Goal: Transaction & Acquisition: Purchase product/service

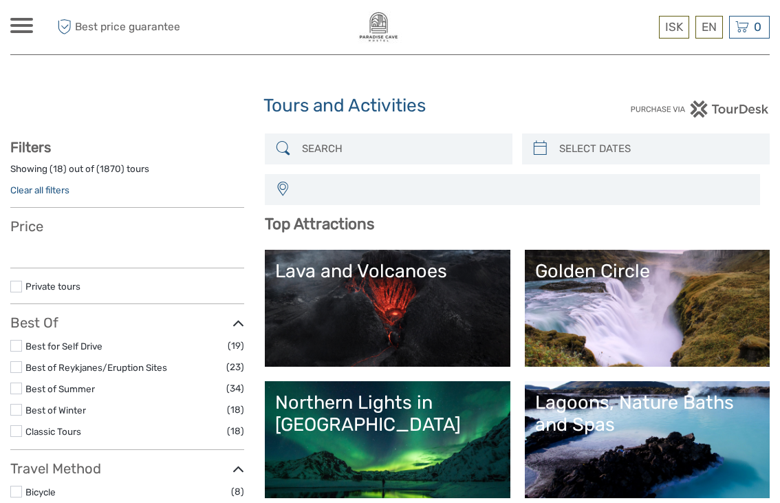
select select
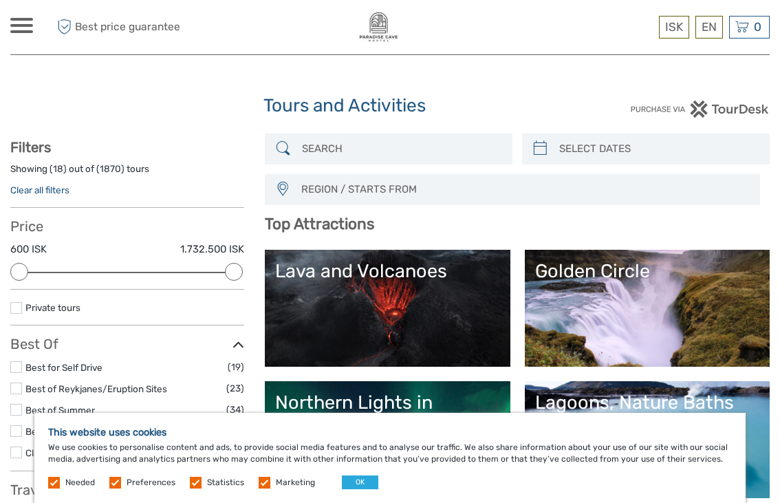
click at [359, 480] on button "OK" at bounding box center [360, 483] width 36 height 14
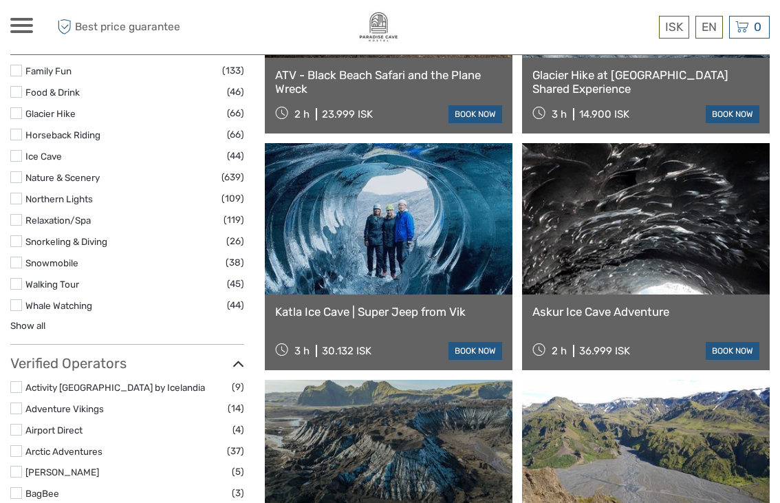
scroll to position [1367, 0]
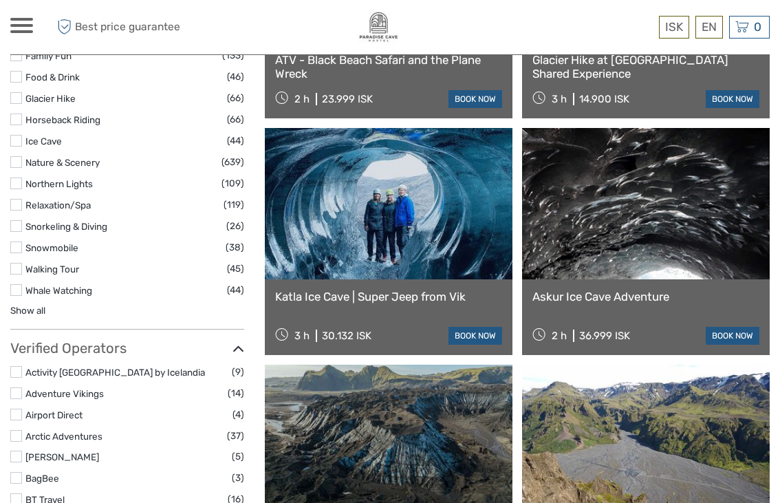
click at [420, 296] on link "Katla Ice Cave | Super Jeep from Vik" at bounding box center [388, 297] width 227 height 14
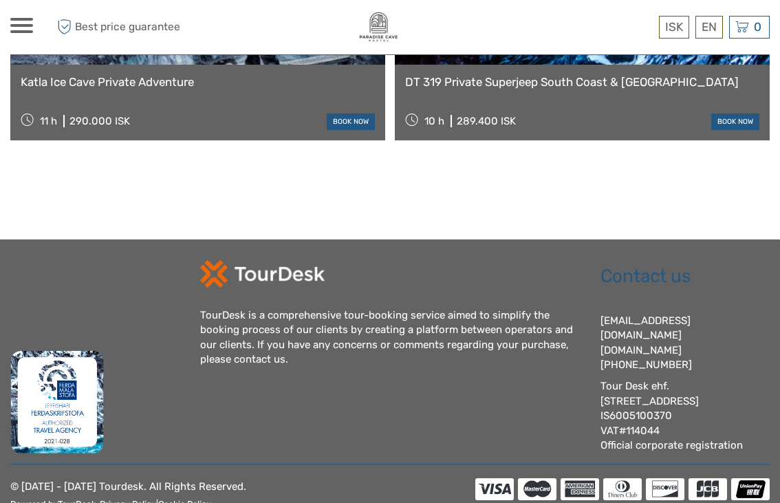
scroll to position [2163, 0]
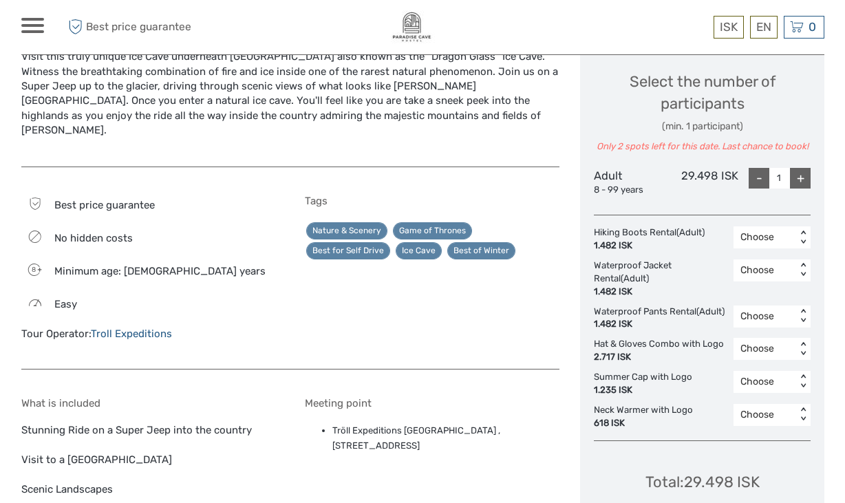
scroll to position [583, 0]
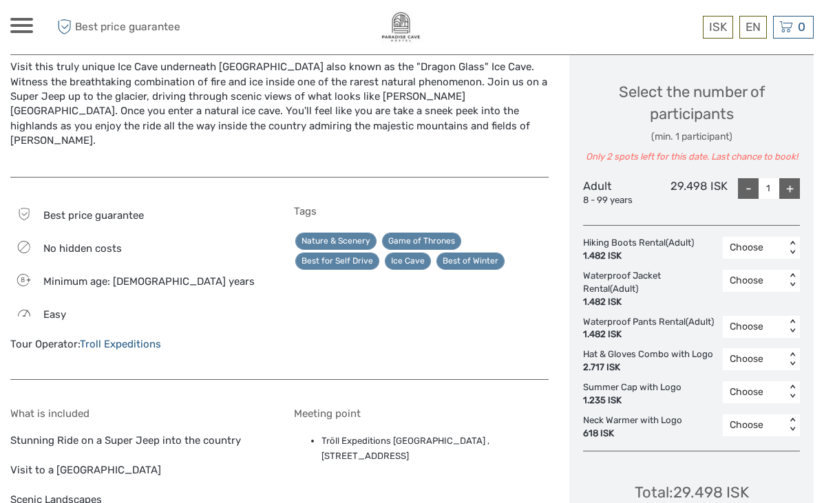
click at [538, 351] on div "Best price guarantee No hidden costs 8 Minimum age: 8 years Easy Tour Operator:…" at bounding box center [279, 285] width 538 height 189
click at [542, 347] on div "Tags Nature & Scenery Game of Thrones Best for Self Drive Ice Cave Best of Wint…" at bounding box center [421, 285] width 255 height 160
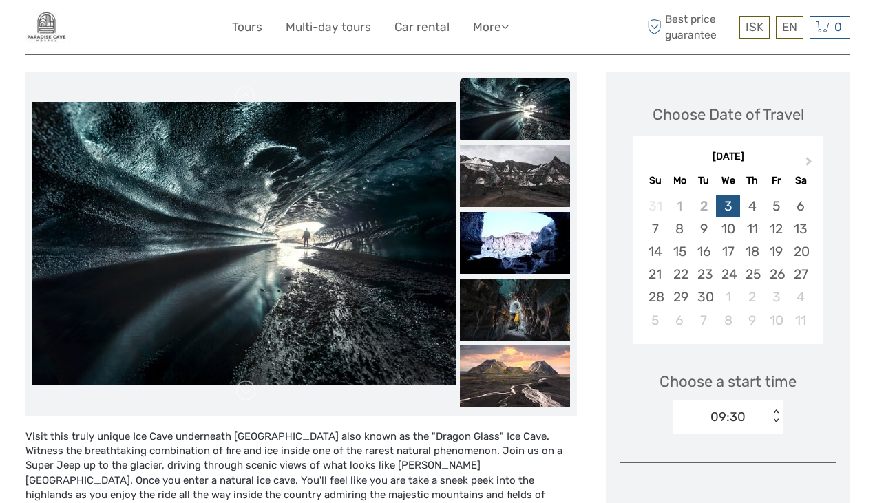
scroll to position [148, 0]
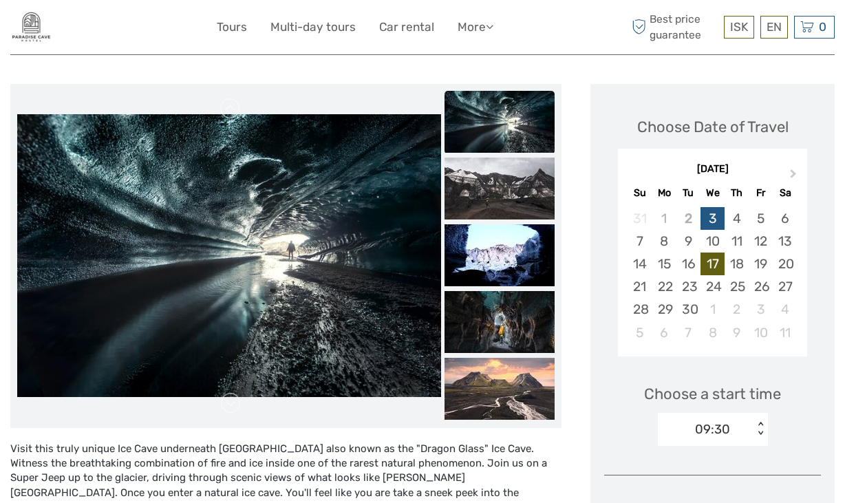
click at [716, 265] on div "17" at bounding box center [713, 264] width 24 height 23
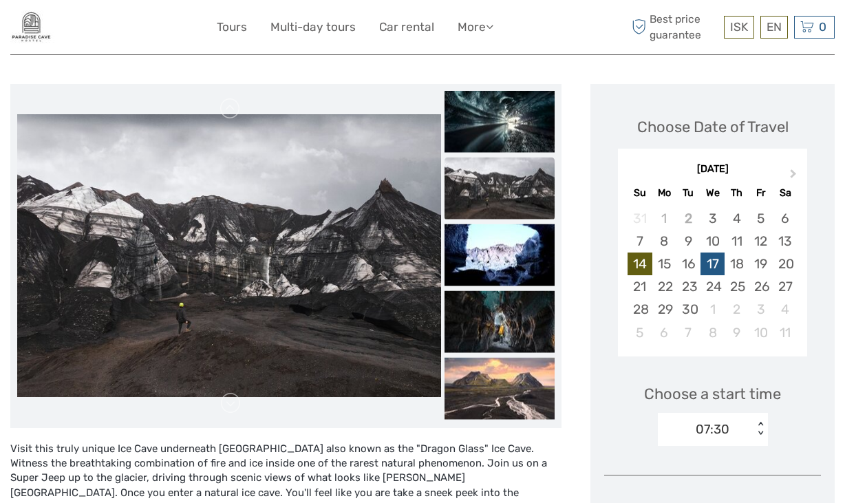
click at [646, 266] on div "14" at bounding box center [640, 264] width 24 height 23
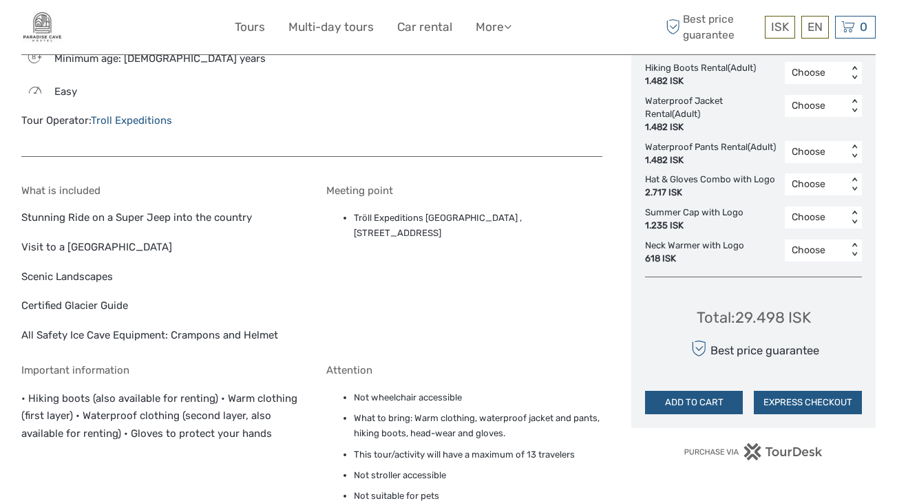
scroll to position [732, 0]
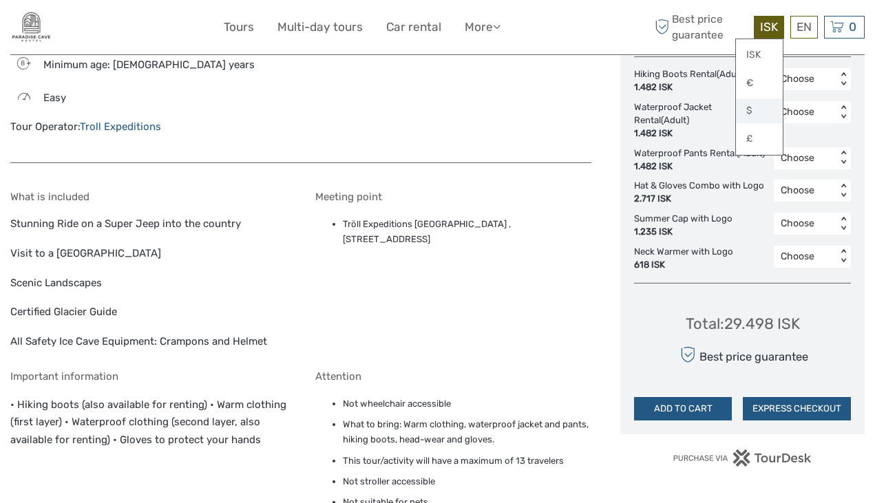
click at [750, 112] on link "$" at bounding box center [759, 110] width 47 height 25
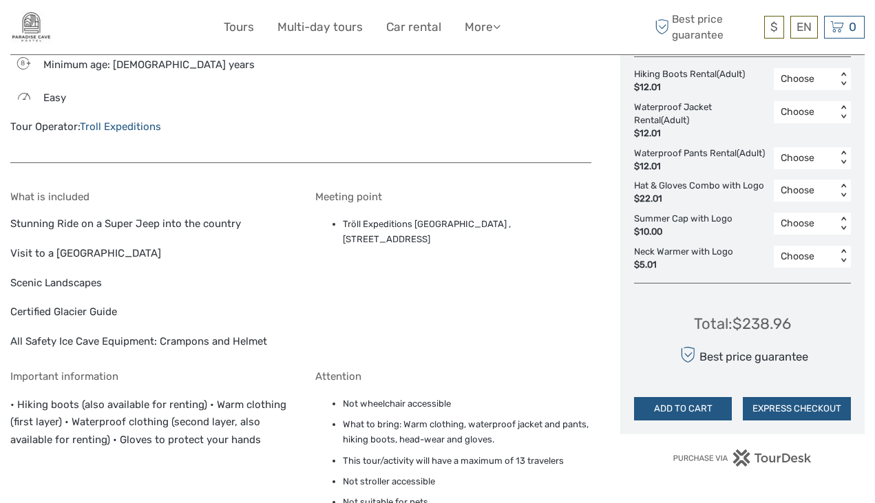
click at [501, 328] on div "Meeting point Tröll Expeditions Katla Ice Cave , Víkubraut 26, vik, 301" at bounding box center [453, 270] width 276 height 159
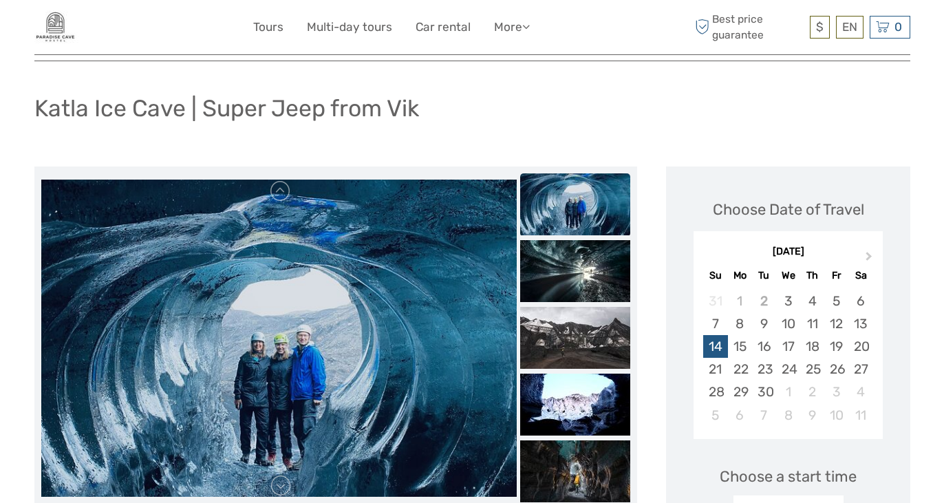
scroll to position [59, 0]
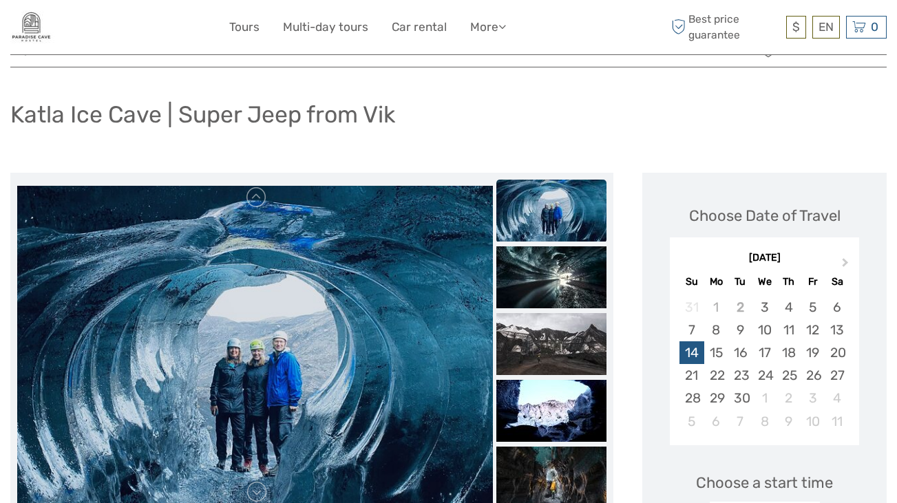
click at [716, 111] on div "Katla Ice Cave | Super Jeep from Vik" at bounding box center [448, 120] width 876 height 50
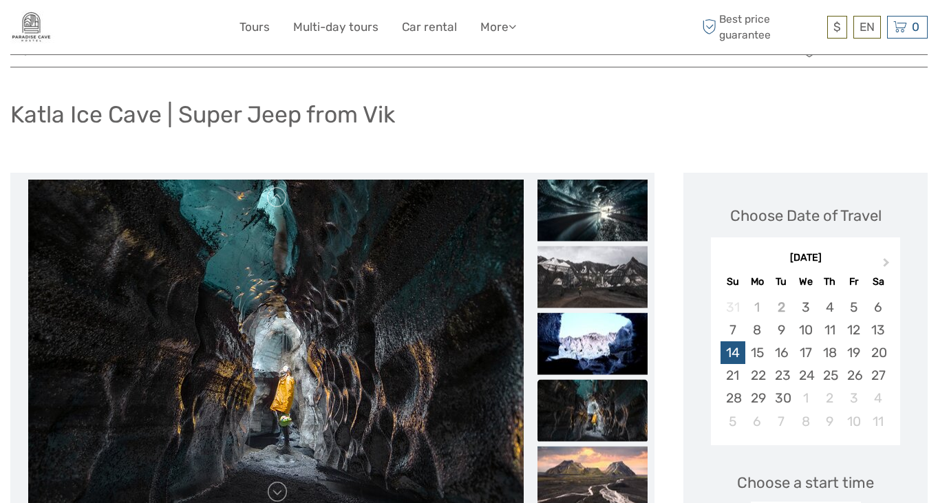
click at [780, 105] on div "Katla Ice Cave | Super Jeep from Vik" at bounding box center [468, 120] width 917 height 50
click at [780, 123] on div "Katla Ice Cave | Super Jeep from Vik" at bounding box center [468, 120] width 917 height 50
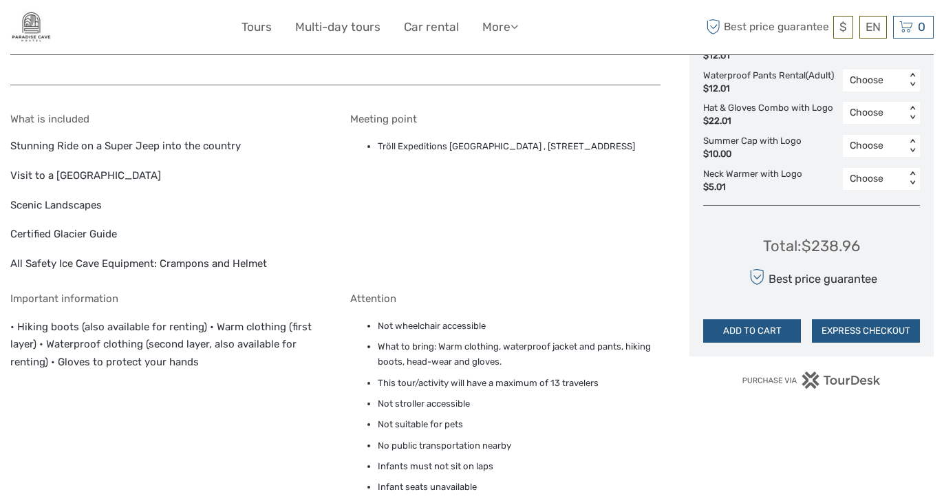
scroll to position [803, 0]
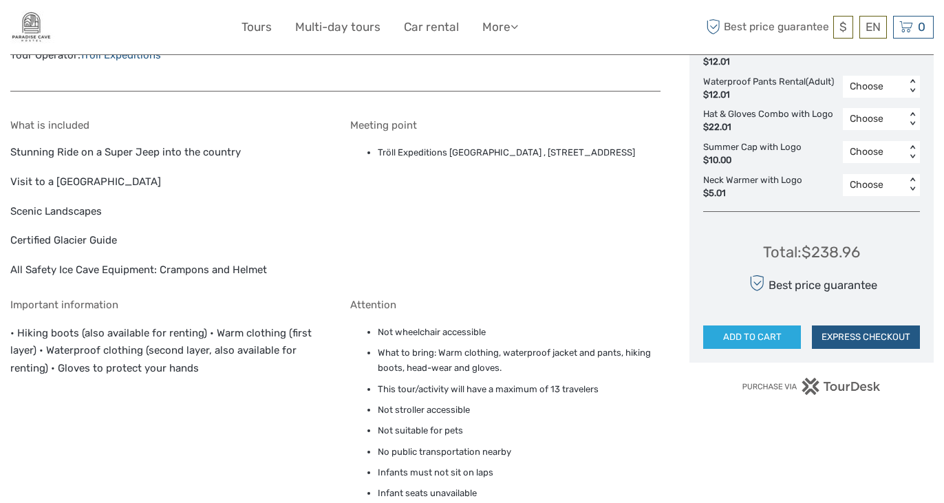
click at [762, 331] on button "ADD TO CART" at bounding box center [752, 337] width 98 height 23
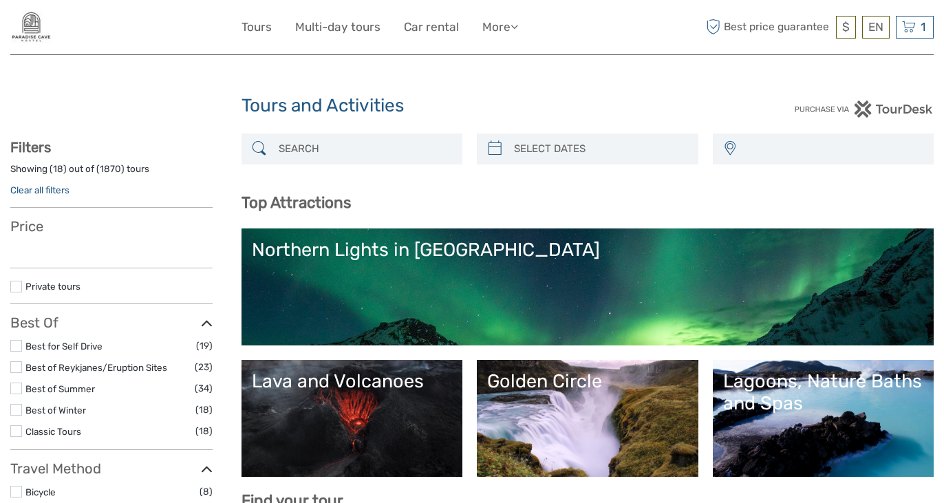
select select
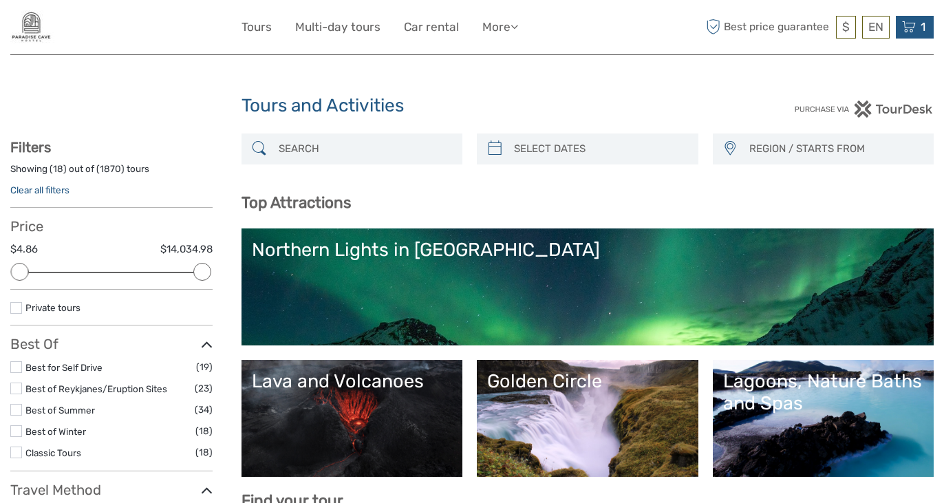
click at [910, 23] on icon at bounding box center [909, 27] width 14 height 17
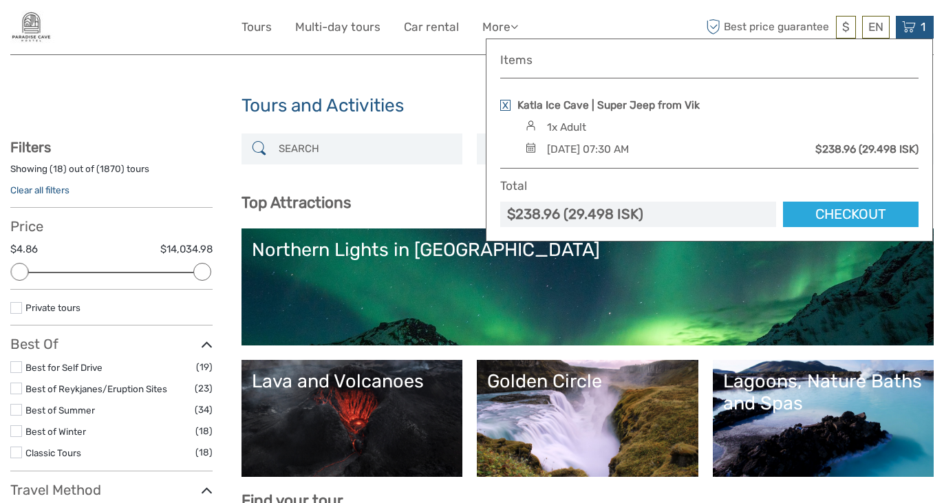
click at [842, 220] on link "Checkout" at bounding box center [851, 214] width 136 height 25
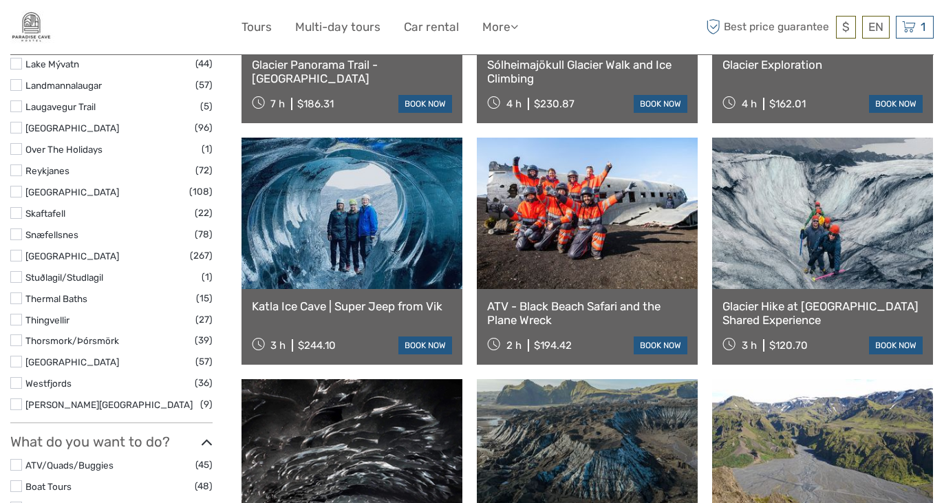
scroll to position [878, 0]
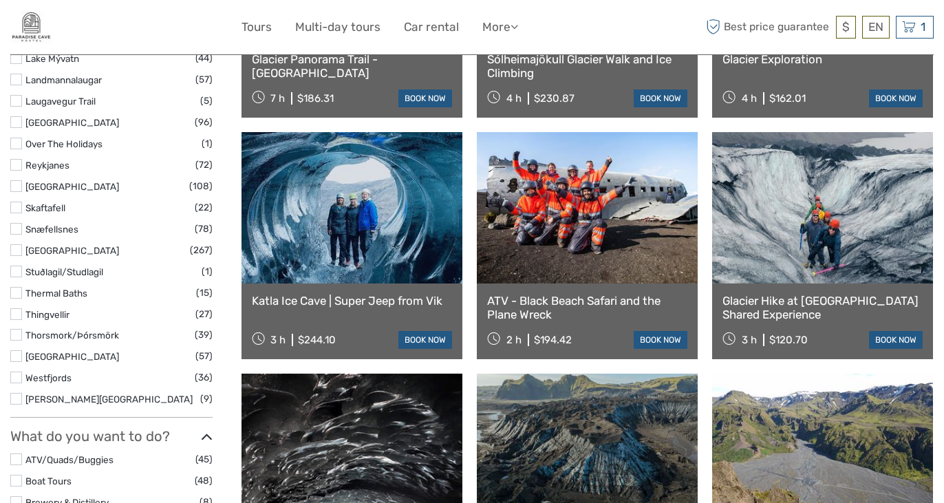
click at [379, 306] on link "Katla Ice Cave | Super Jeep from Vik" at bounding box center [352, 301] width 200 height 14
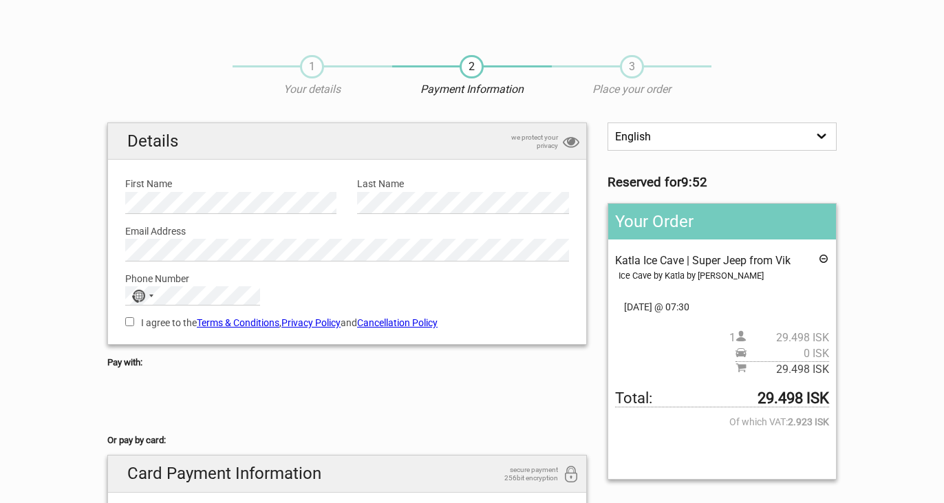
click at [827, 257] on icon at bounding box center [823, 260] width 11 height 15
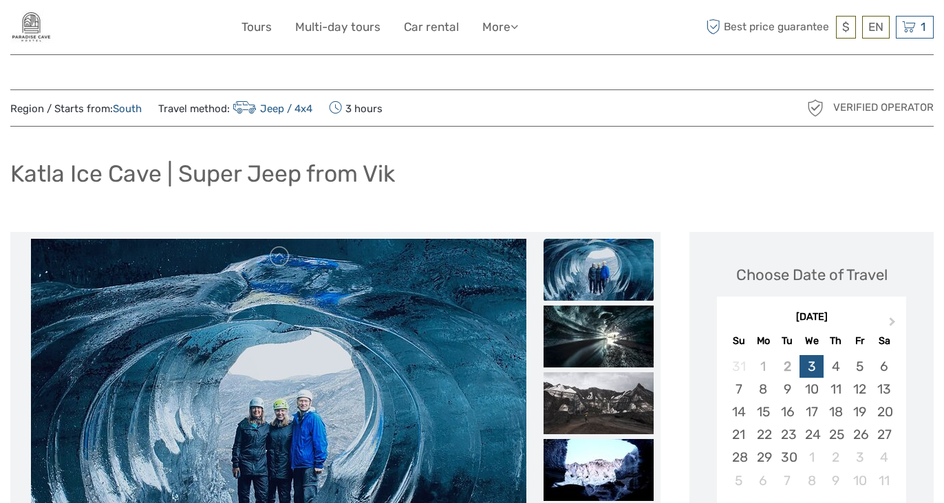
click at [651, 160] on div "Katla Ice Cave | Super Jeep from Vik" at bounding box center [472, 179] width 924 height 50
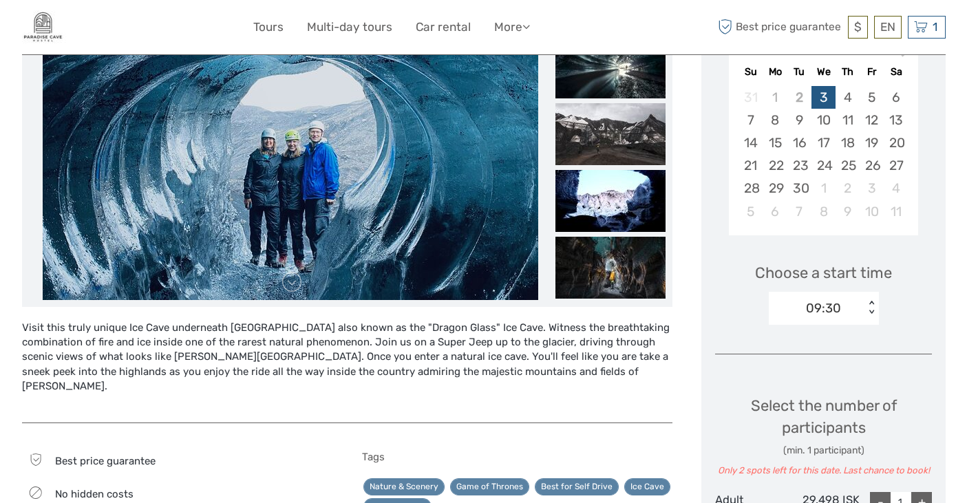
scroll to position [248, 0]
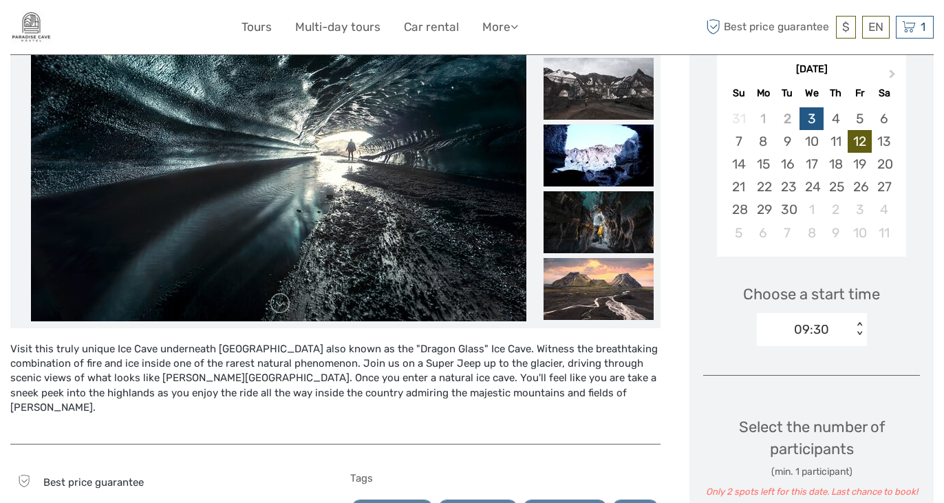
click at [867, 138] on div "12" at bounding box center [860, 141] width 24 height 23
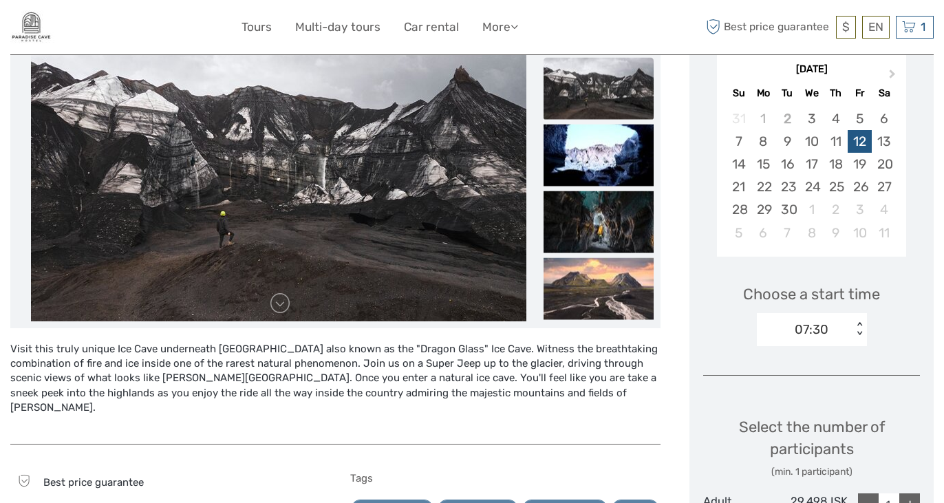
click at [926, 184] on div "Choose Date of Travel Next Month [DATE] Su Mo Tu We Th Fr Sa 31 1 2 3 4 5 6 7 8…" at bounding box center [812, 451] width 244 height 934
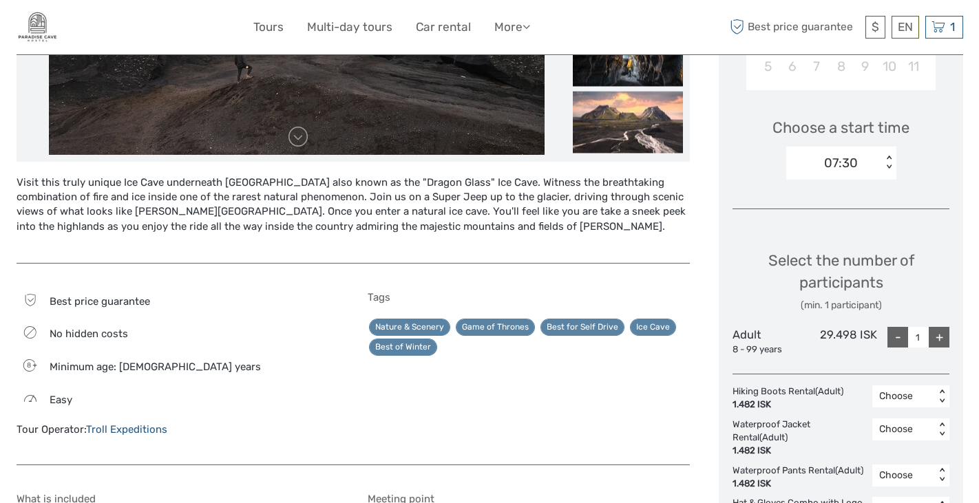
scroll to position [427, 0]
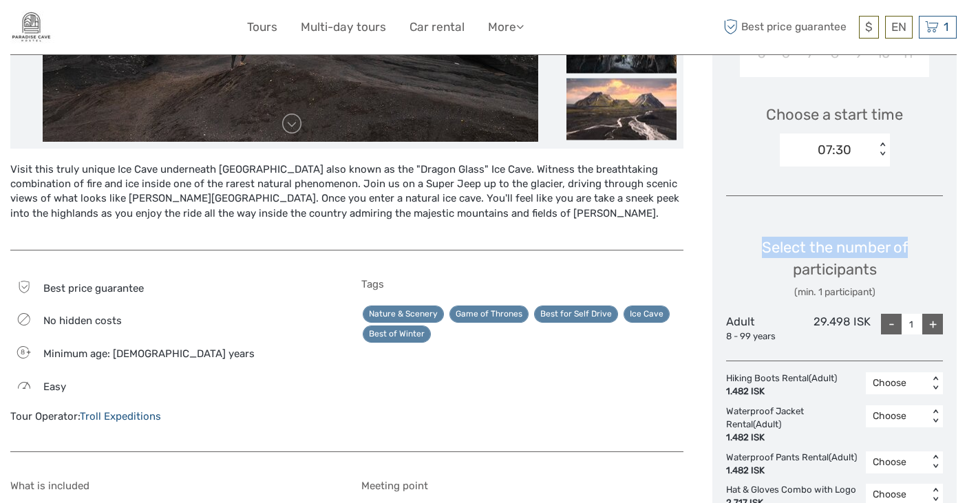
click at [944, 240] on div "Choose Date of Travel Next Month [DATE] Su Mo Tu We Th Fr Sa 31 1 2 3 4 5 6 7 8…" at bounding box center [834, 272] width 244 height 934
click at [877, 25] on div "$ ISK € $ £" at bounding box center [869, 27] width 20 height 23
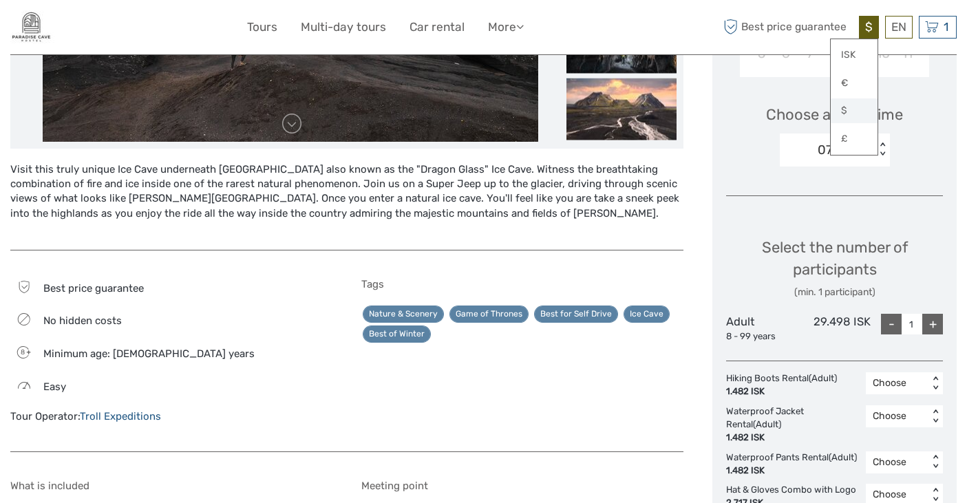
click at [845, 110] on link "$" at bounding box center [854, 110] width 47 height 25
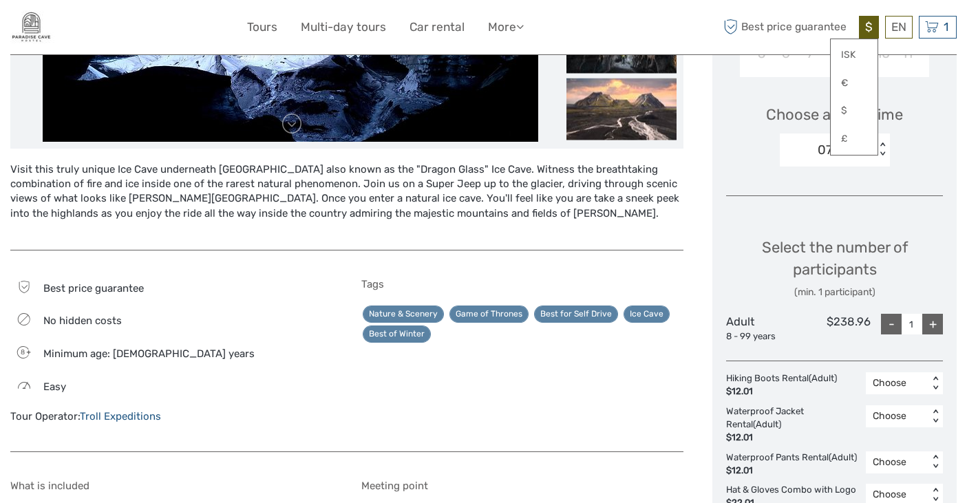
click at [688, 260] on div "Visit this truly unique Ice Cave underneath [GEOGRAPHIC_DATA] also known as the…" at bounding box center [361, 479] width 702 height 1349
click at [679, 258] on div "Visit this truly unique Ice Cave underneath [GEOGRAPHIC_DATA] also known as the…" at bounding box center [346, 472] width 673 height 1335
click at [854, 78] on link "€" at bounding box center [854, 83] width 47 height 25
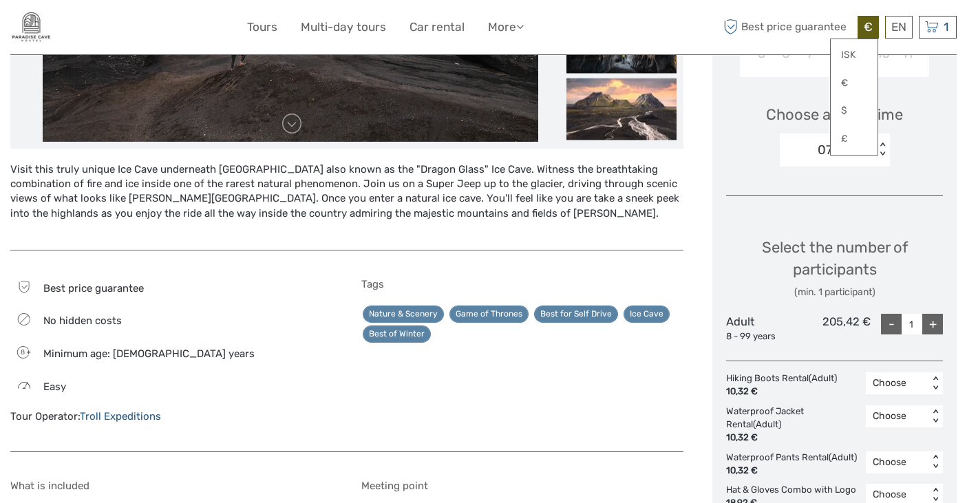
drag, startPoint x: 534, startPoint y: 259, endPoint x: 524, endPoint y: 257, distance: 10.4
click at [527, 257] on div "Visit this truly unique Ice Cave underneath [GEOGRAPHIC_DATA] also known as the…" at bounding box center [346, 472] width 673 height 1335
click at [536, 255] on div "Visit this truly unique Ice Cave underneath [GEOGRAPHIC_DATA] also known as the…" at bounding box center [346, 472] width 673 height 1335
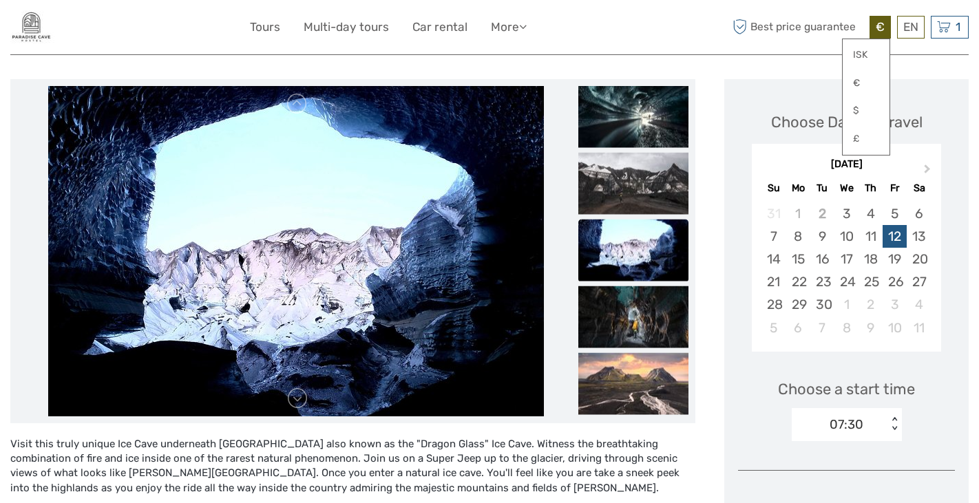
scroll to position [156, 0]
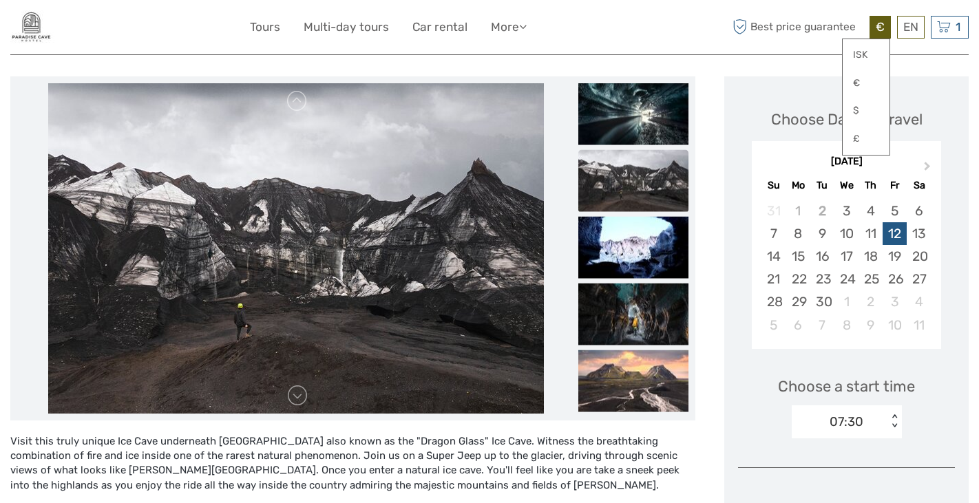
click at [432, 253] on img at bounding box center [296, 248] width 496 height 330
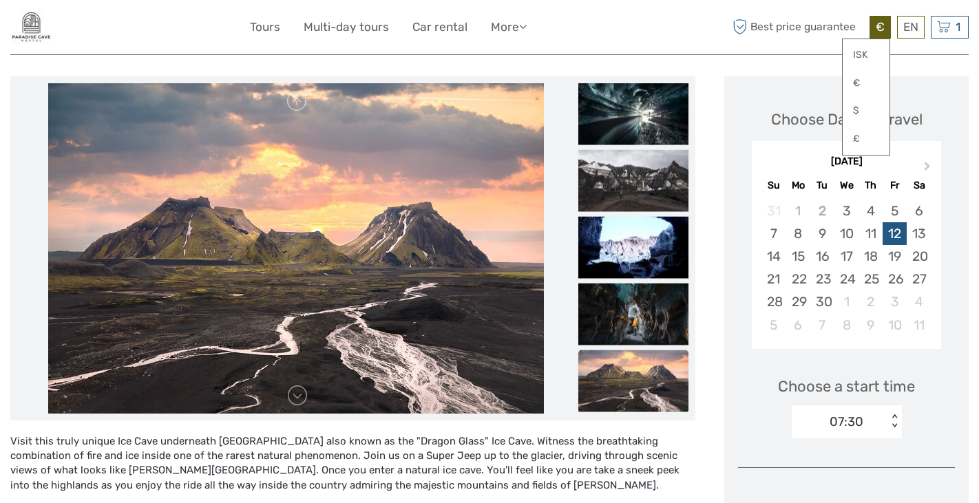
click at [452, 480] on div "Visit this truly unique Ice Cave underneath [GEOGRAPHIC_DATA] also known as the…" at bounding box center [352, 471] width 685 height 74
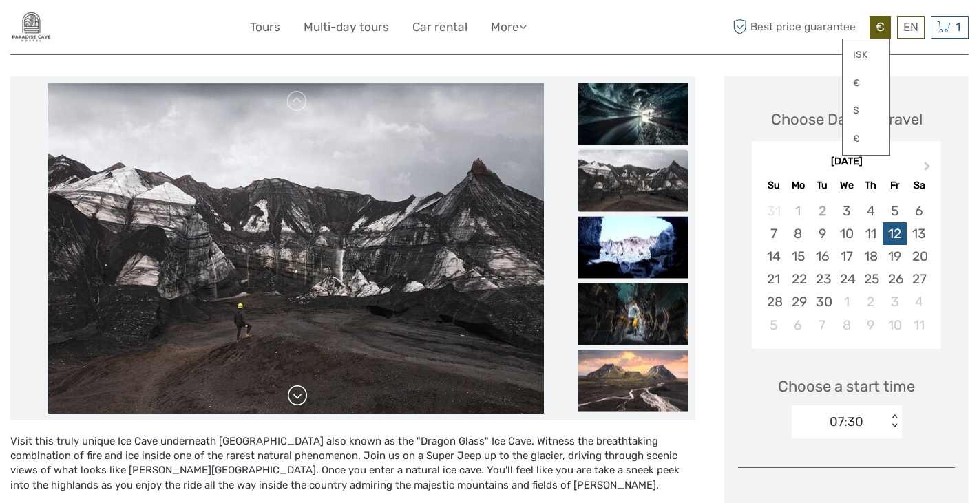
click at [300, 403] on link at bounding box center [297, 396] width 22 height 22
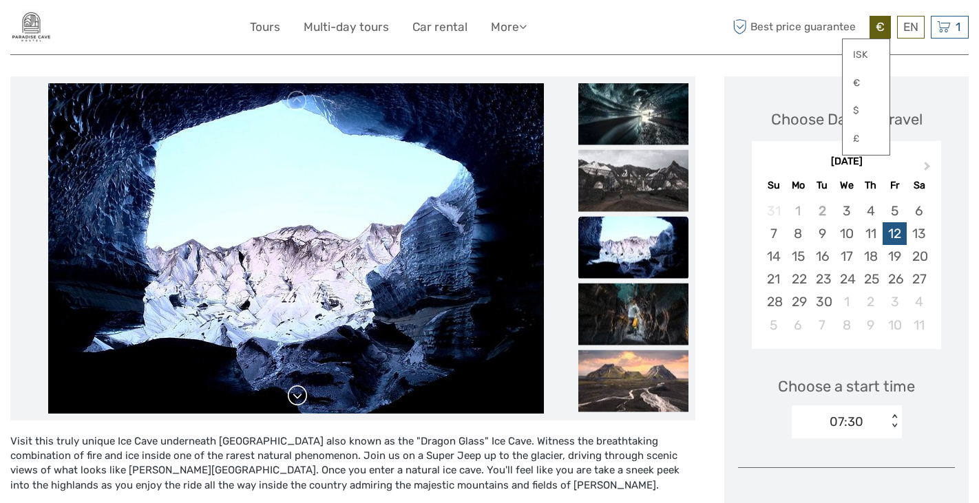
click at [300, 403] on link at bounding box center [297, 396] width 22 height 22
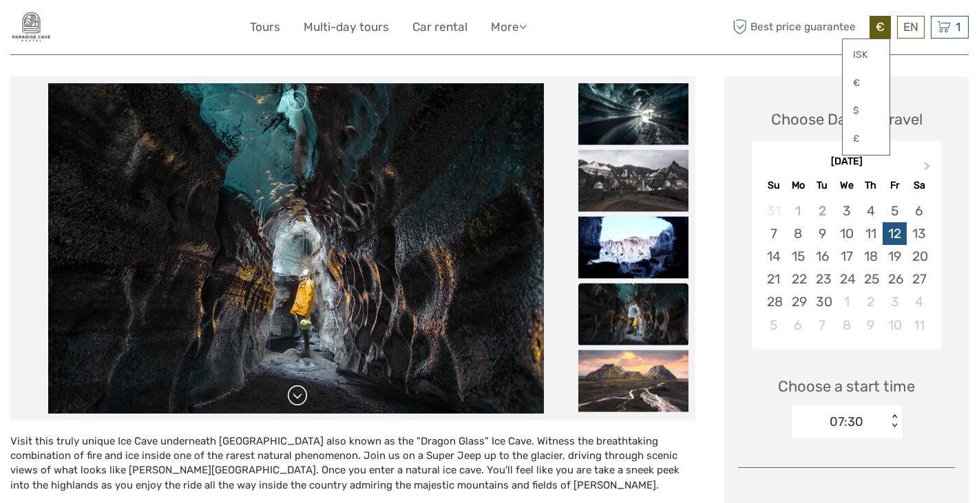
click at [300, 403] on link at bounding box center [297, 396] width 22 height 22
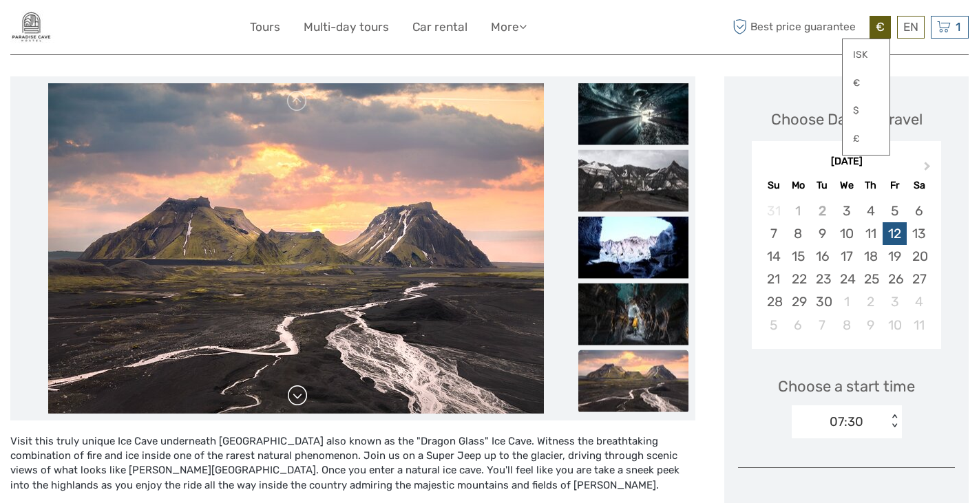
click at [300, 403] on link at bounding box center [297, 396] width 22 height 22
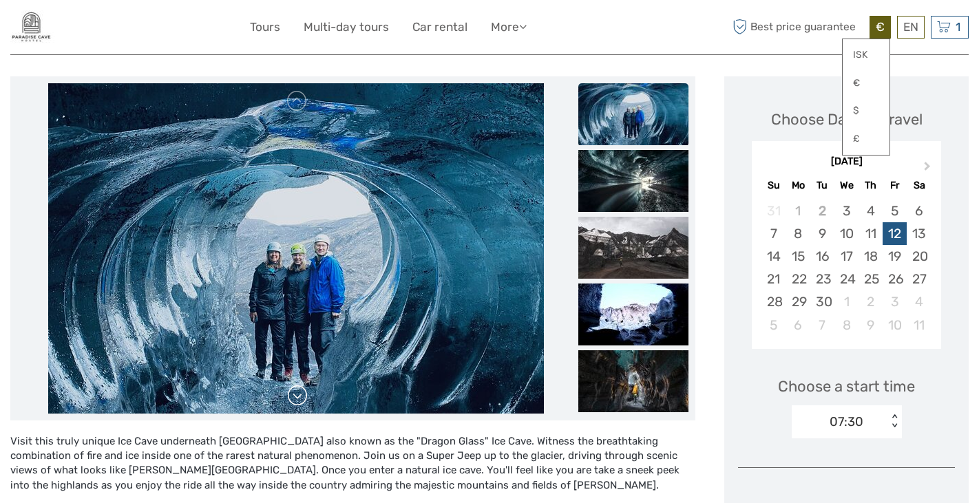
click at [300, 403] on link at bounding box center [297, 396] width 22 height 22
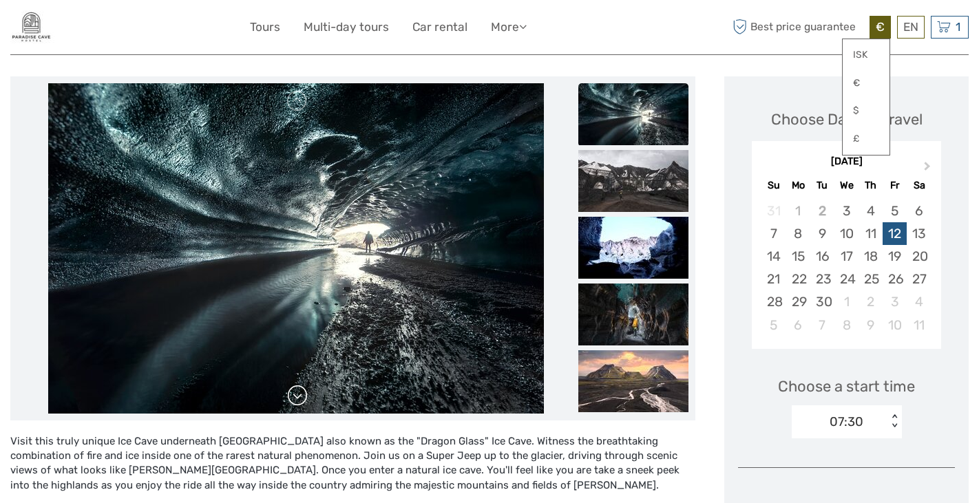
click at [300, 403] on link at bounding box center [297, 396] width 22 height 22
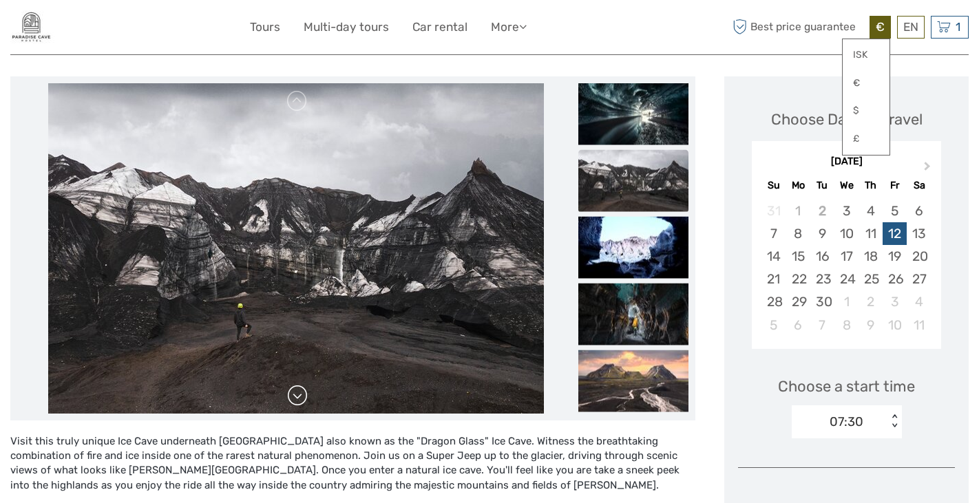
click at [300, 403] on link at bounding box center [297, 396] width 22 height 22
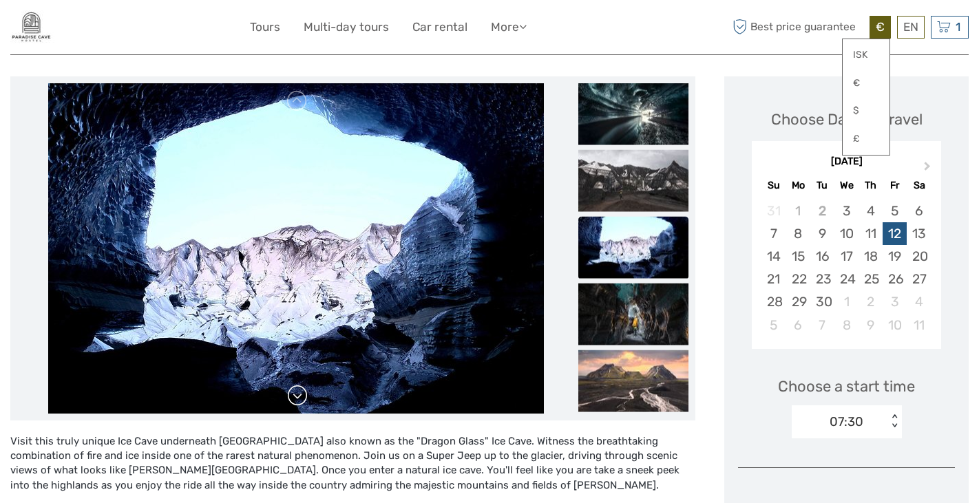
click at [300, 403] on link at bounding box center [297, 396] width 22 height 22
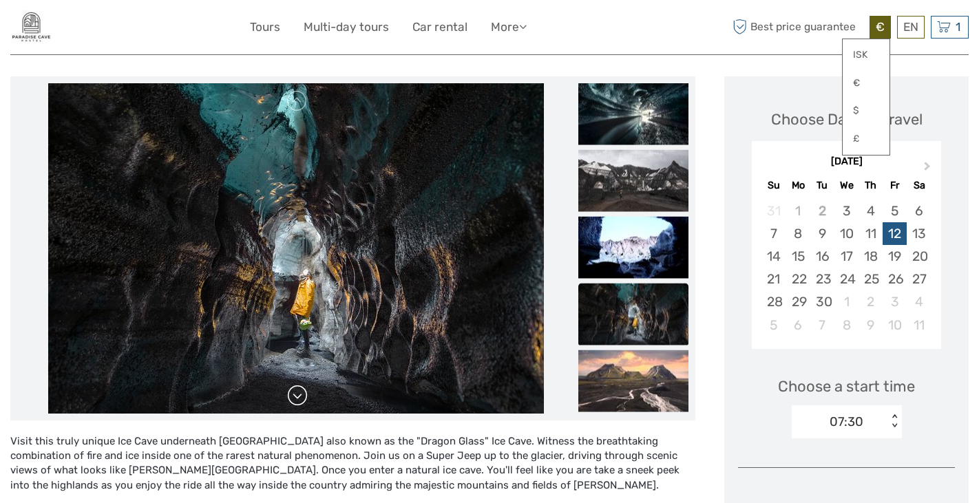
click at [300, 403] on link at bounding box center [297, 396] width 22 height 22
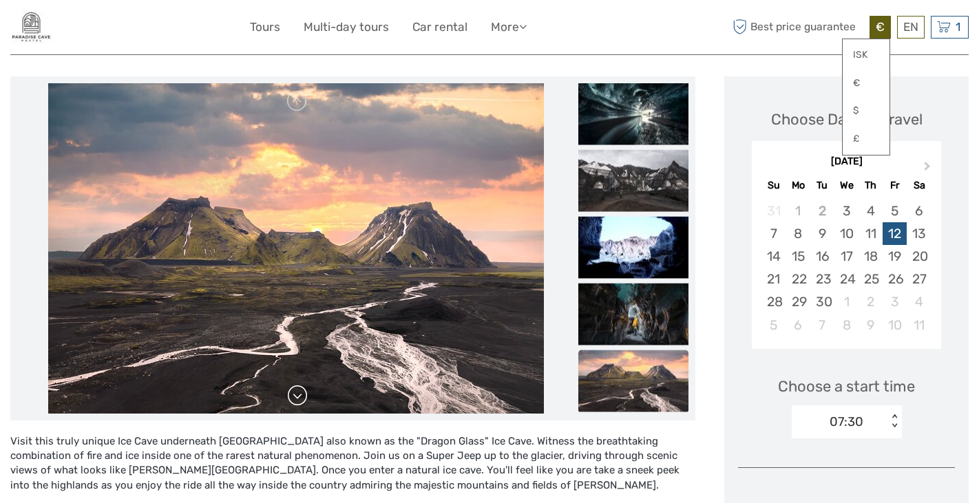
click at [300, 403] on link at bounding box center [297, 396] width 22 height 22
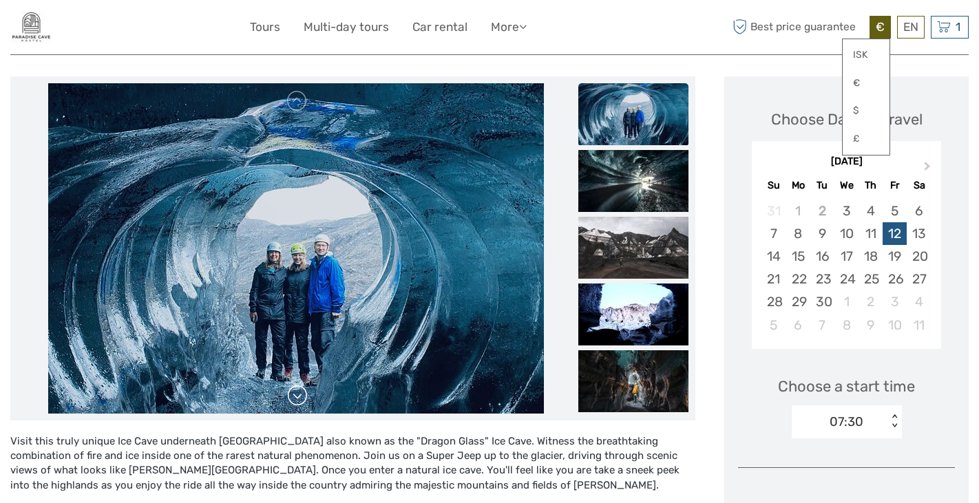
click at [300, 403] on link at bounding box center [297, 396] width 22 height 22
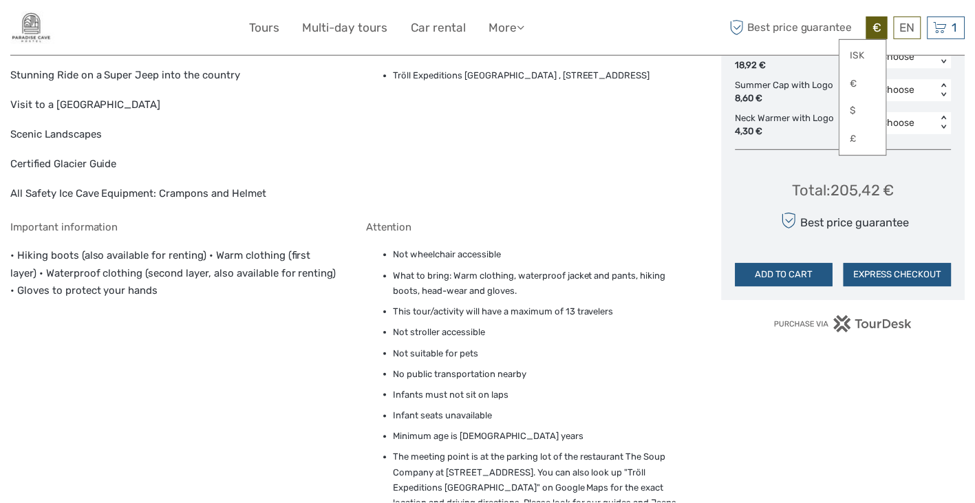
scroll to position [860, 0]
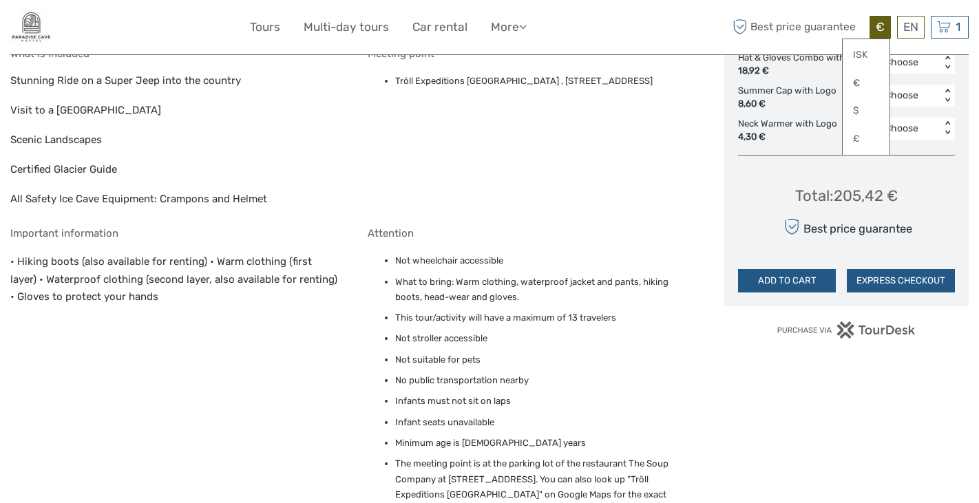
click at [905, 370] on div "Choose Date of Travel Next Month [DATE] Su Mo Tu We Th Fr Sa 31 1 2 3 4 5 6 7 8…" at bounding box center [846, 46] width 244 height 1349
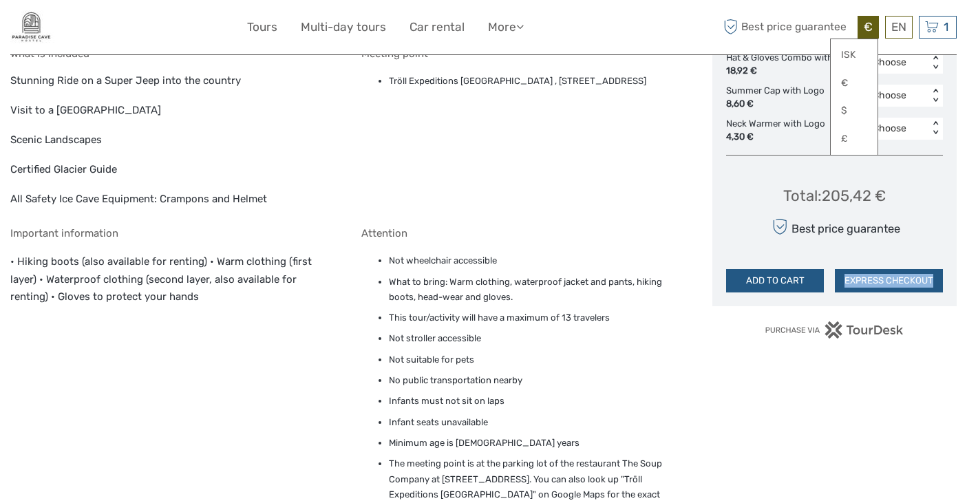
drag, startPoint x: 961, startPoint y: 303, endPoint x: 959, endPoint y: 253, distance: 49.6
click at [944, 253] on body "€ ISK € $ £ EN English Español Deutsch Tours Multi-day tours Car rental More Tr…" at bounding box center [483, 110] width 967 height 1940
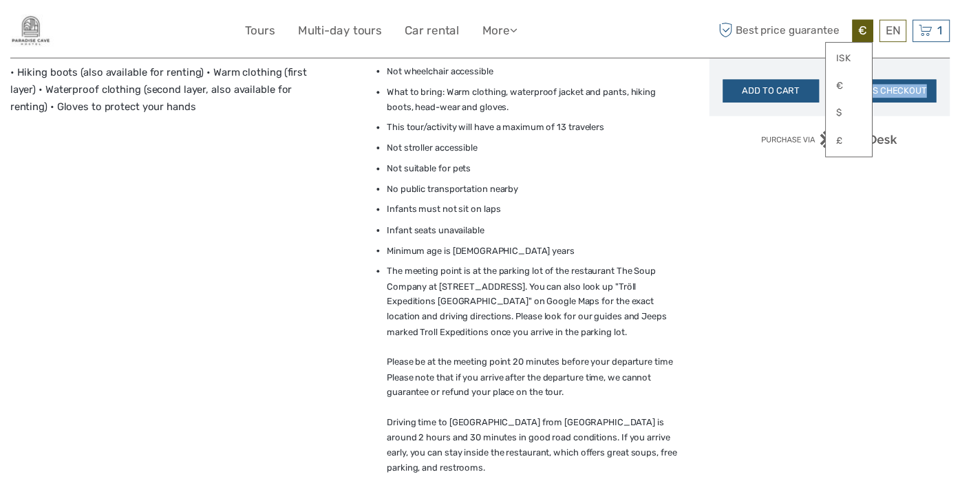
scroll to position [1073, 0]
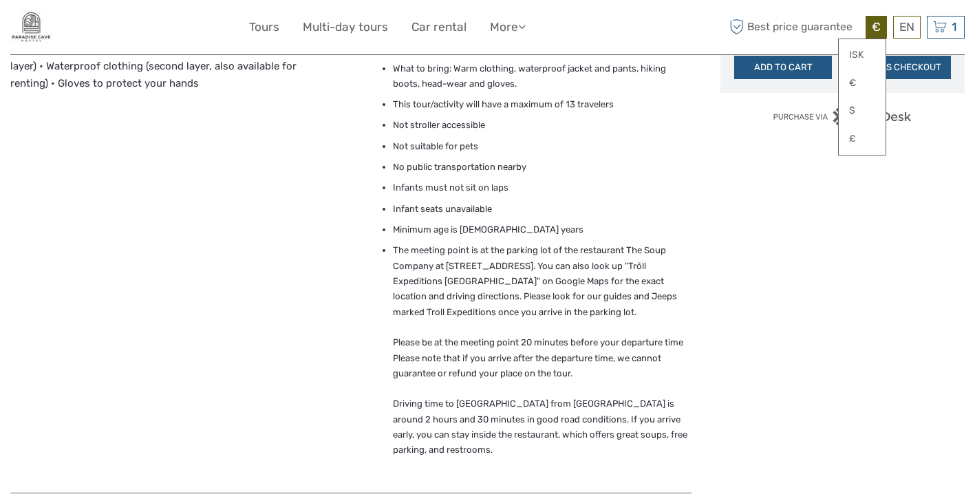
drag, startPoint x: 814, startPoint y: 21, endPoint x: 754, endPoint y: 286, distance: 271.7
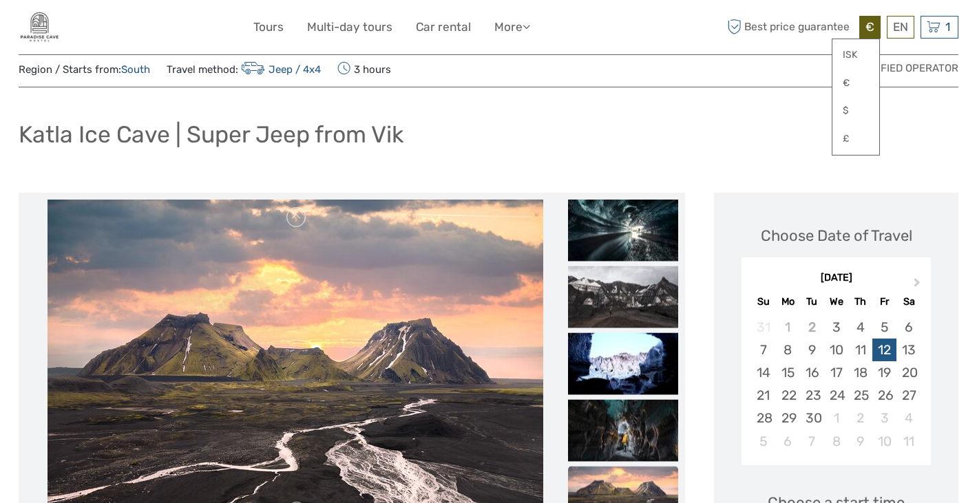
scroll to position [0, 0]
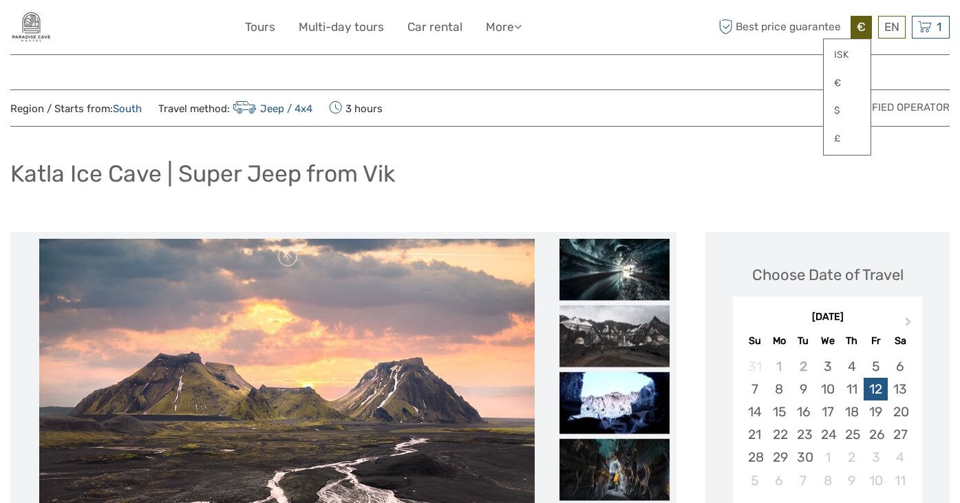
click at [721, 154] on div "Katla Ice Cave | Super Jeep from Vik" at bounding box center [479, 179] width 939 height 50
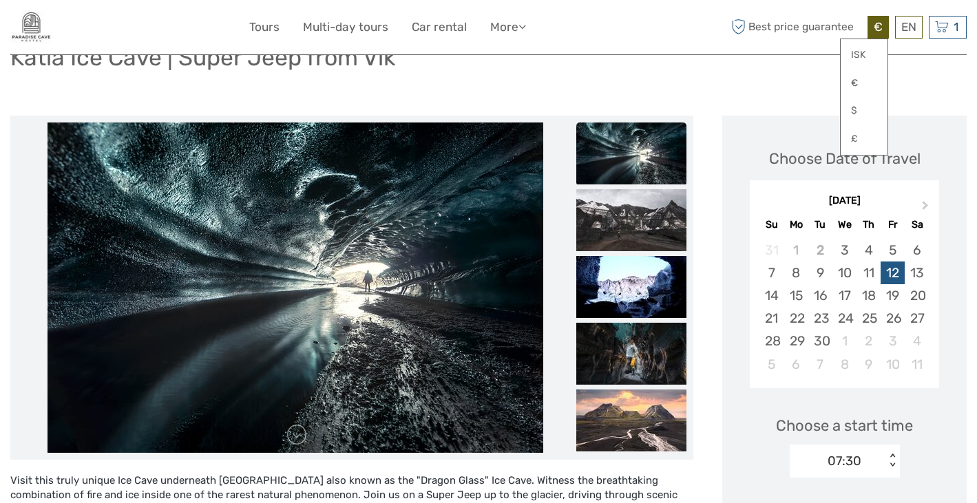
scroll to position [121, 0]
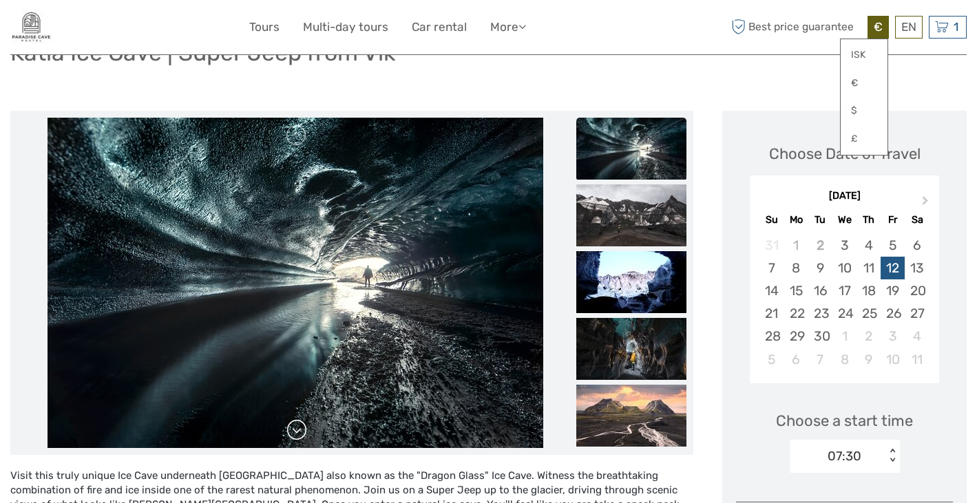
click at [296, 429] on link at bounding box center [297, 430] width 22 height 22
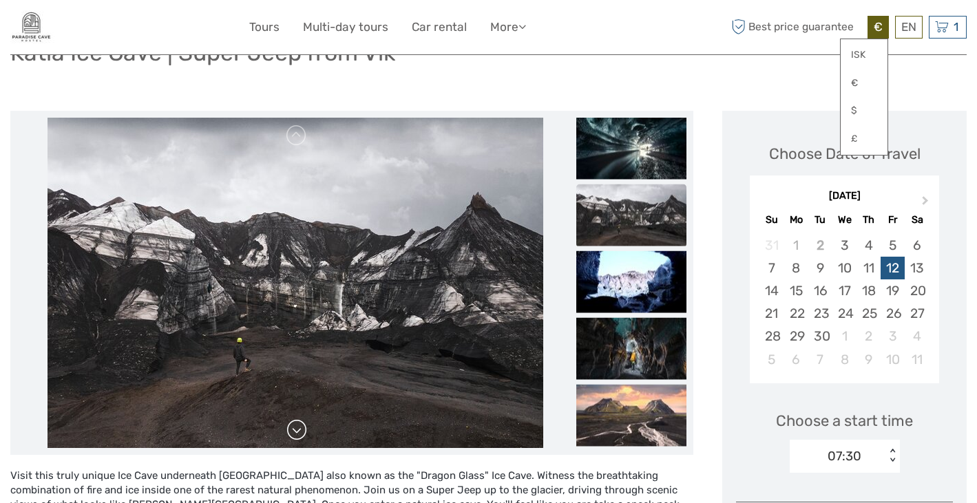
click at [296, 429] on link at bounding box center [297, 430] width 22 height 22
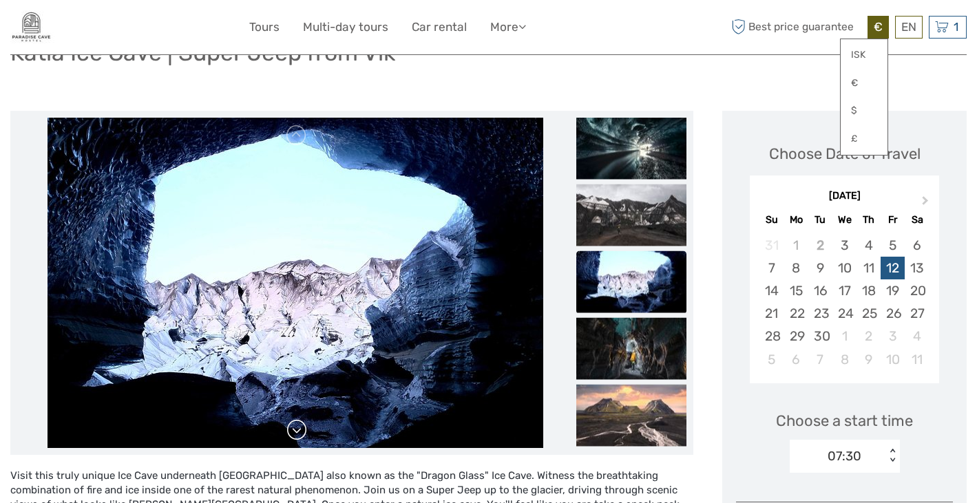
click at [296, 429] on link at bounding box center [297, 430] width 22 height 22
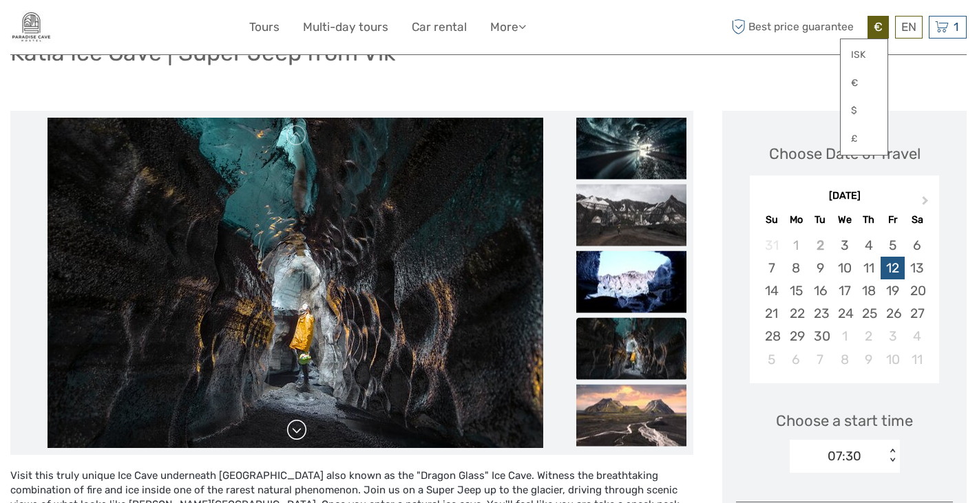
click at [296, 429] on link at bounding box center [297, 430] width 22 height 22
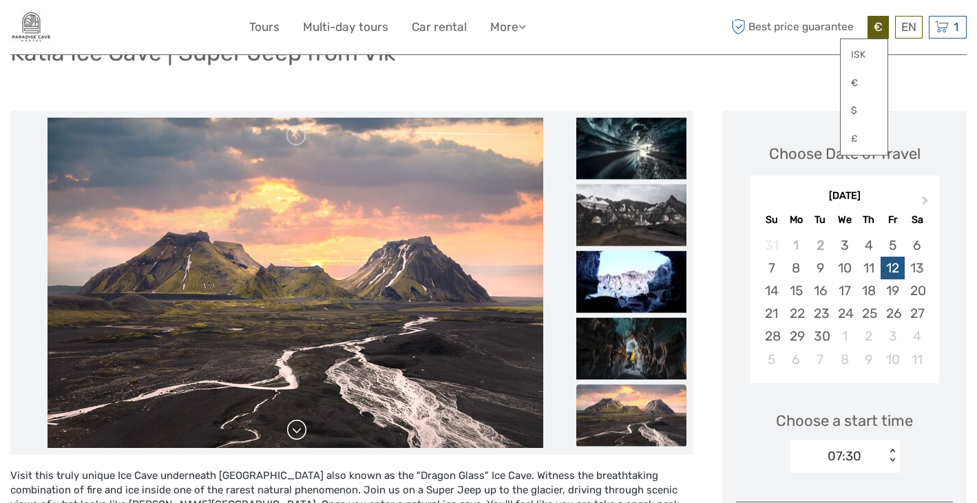
click at [296, 429] on link at bounding box center [297, 430] width 22 height 22
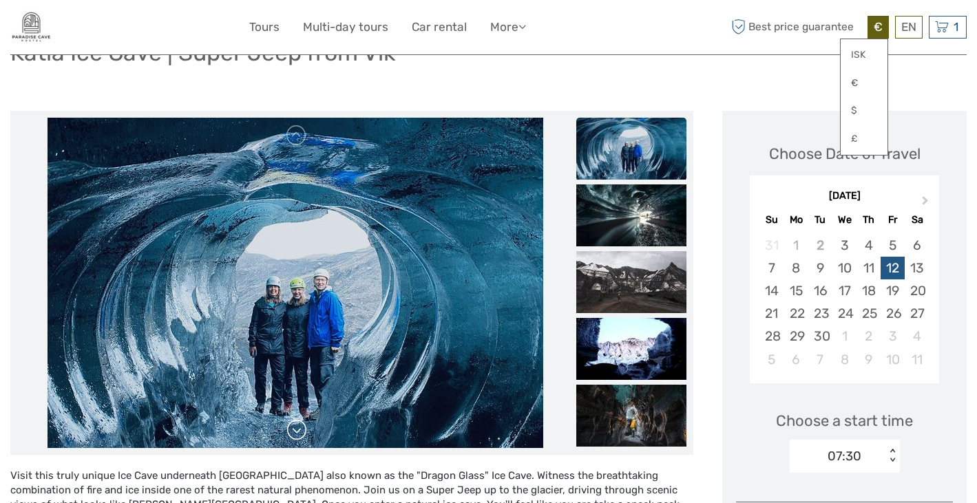
click at [296, 429] on link at bounding box center [297, 430] width 22 height 22
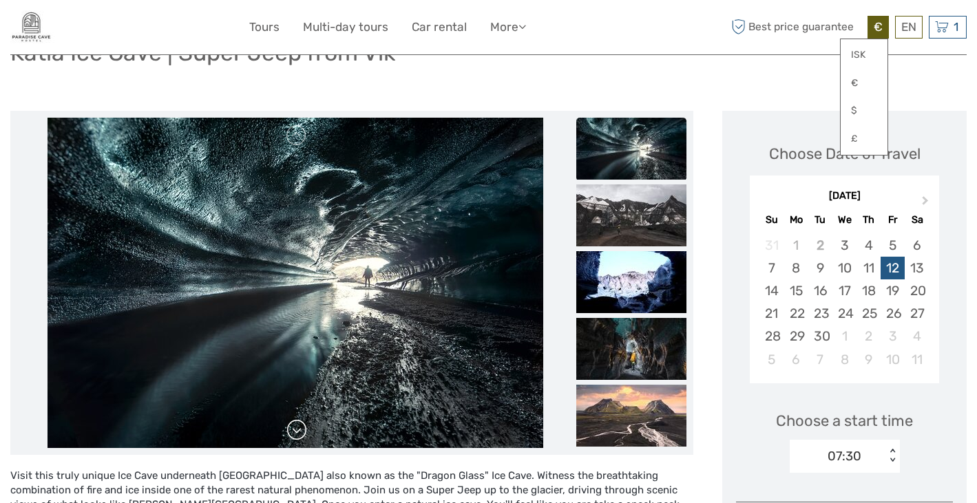
click at [296, 429] on link at bounding box center [297, 430] width 22 height 22
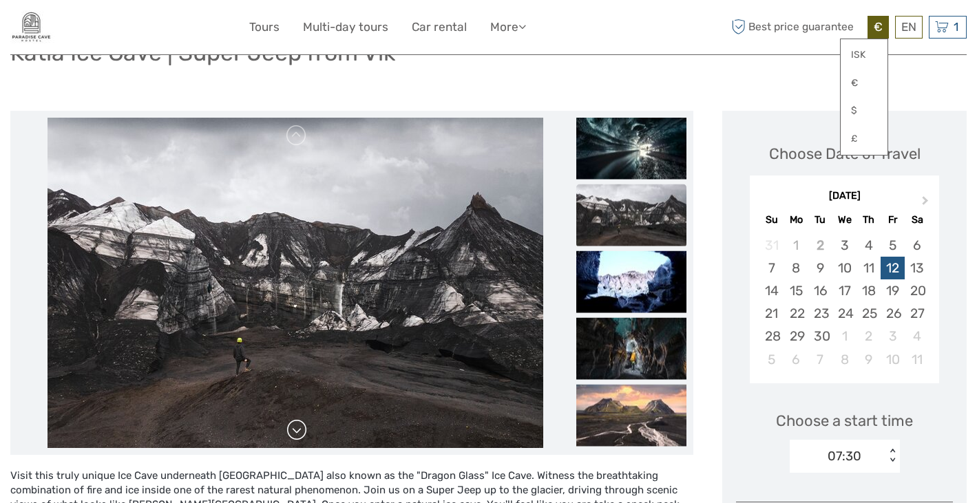
click at [296, 429] on link at bounding box center [297, 430] width 22 height 22
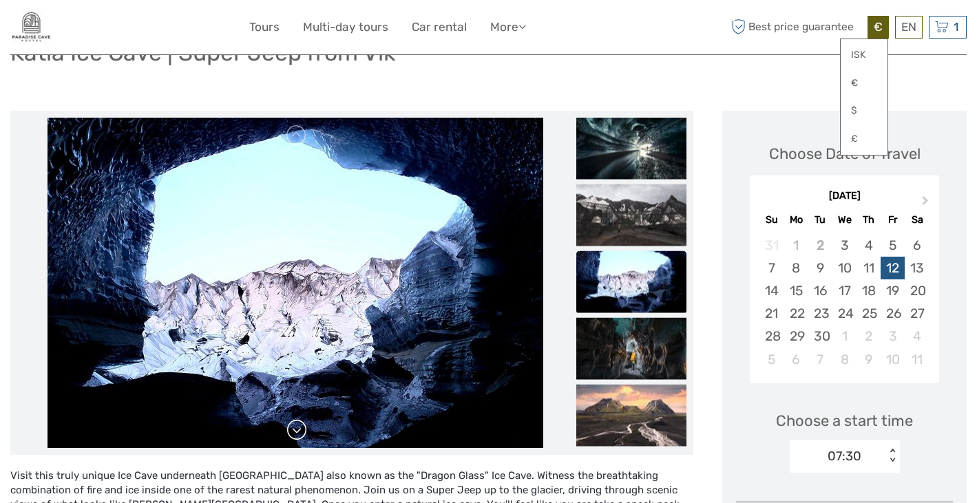
click at [296, 429] on link at bounding box center [297, 430] width 22 height 22
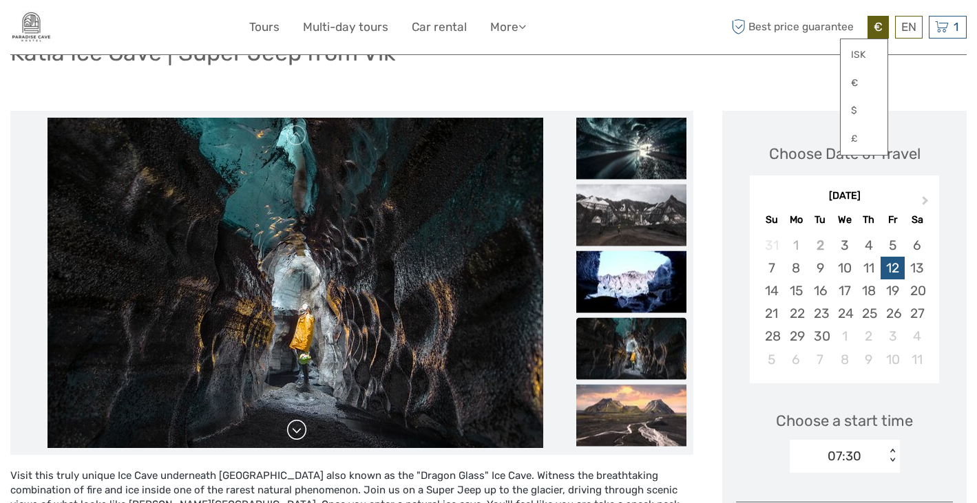
click at [296, 429] on link at bounding box center [297, 430] width 22 height 22
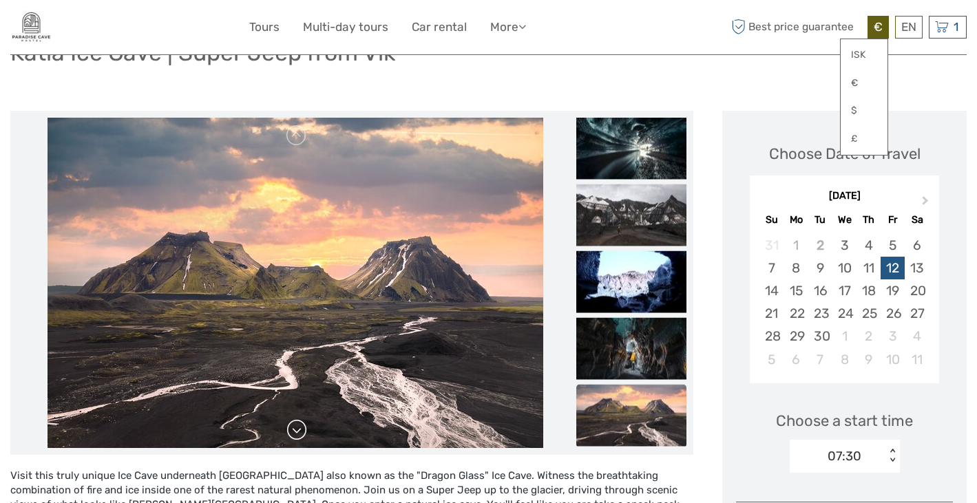
click at [296, 429] on link at bounding box center [297, 430] width 22 height 22
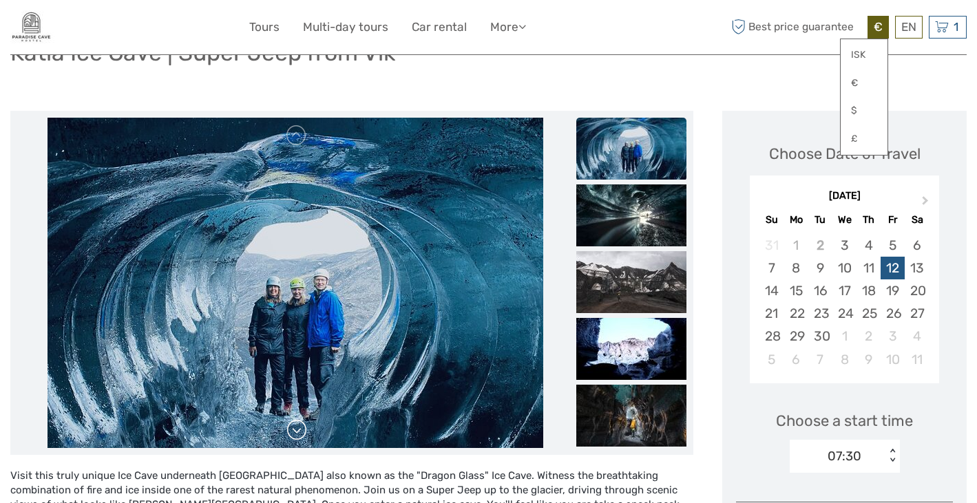
click at [296, 429] on link at bounding box center [297, 430] width 22 height 22
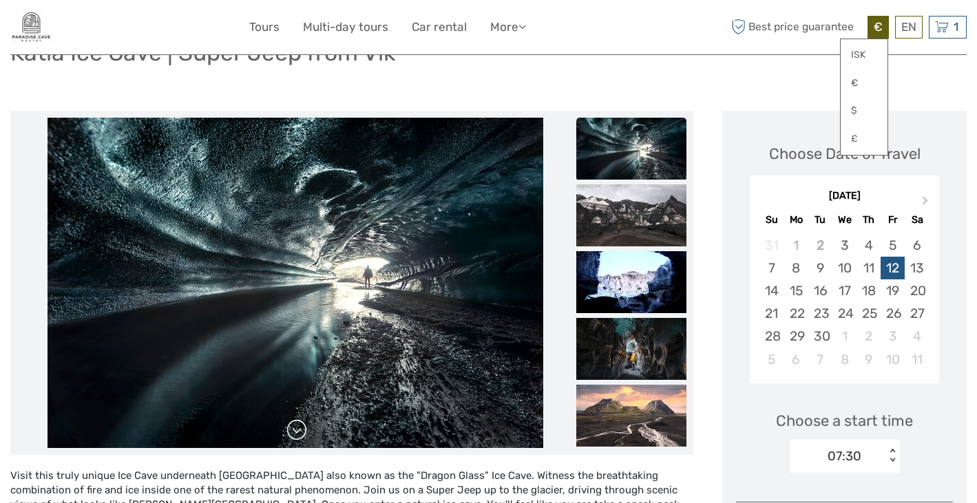
click at [296, 429] on link at bounding box center [297, 430] width 22 height 22
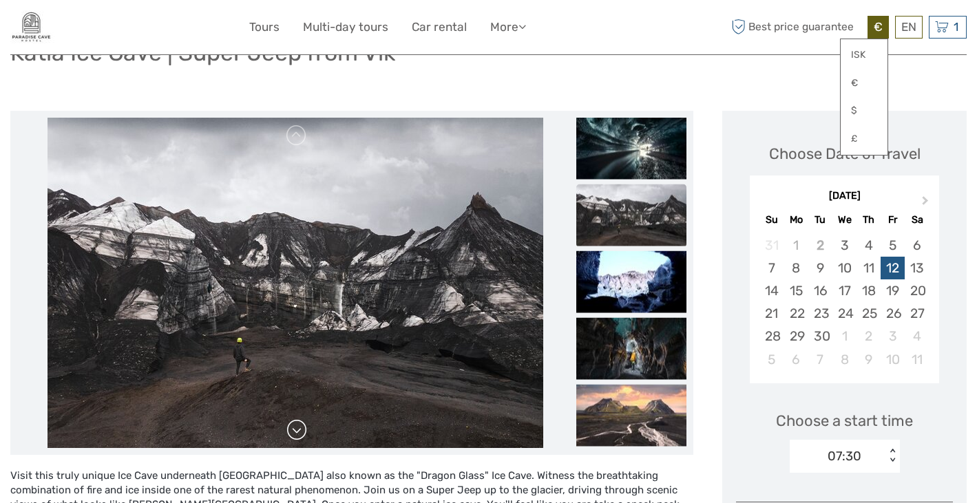
click at [296, 429] on link at bounding box center [297, 430] width 22 height 22
